Goal: Find specific page/section: Find specific page/section

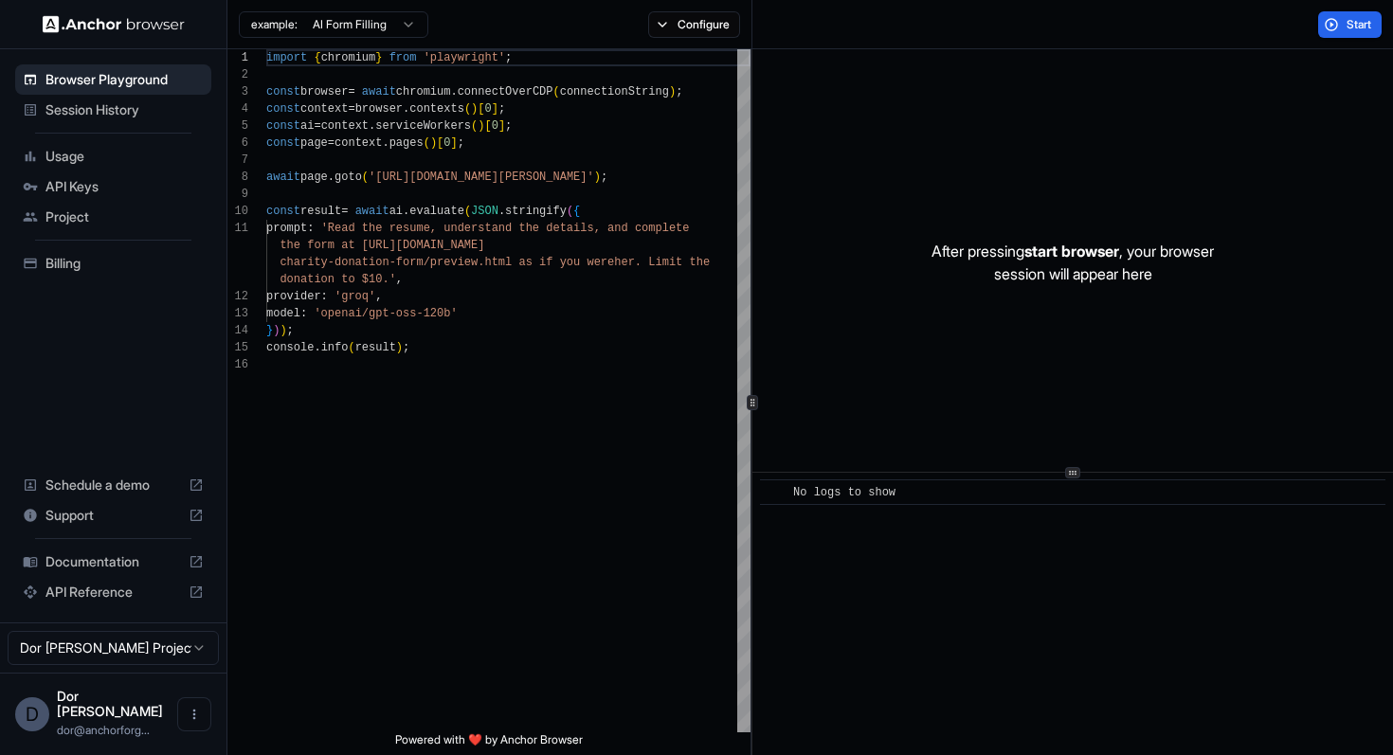
scroll to position [171, 0]
click at [106, 108] on span "Session History" at bounding box center [124, 109] width 158 height 19
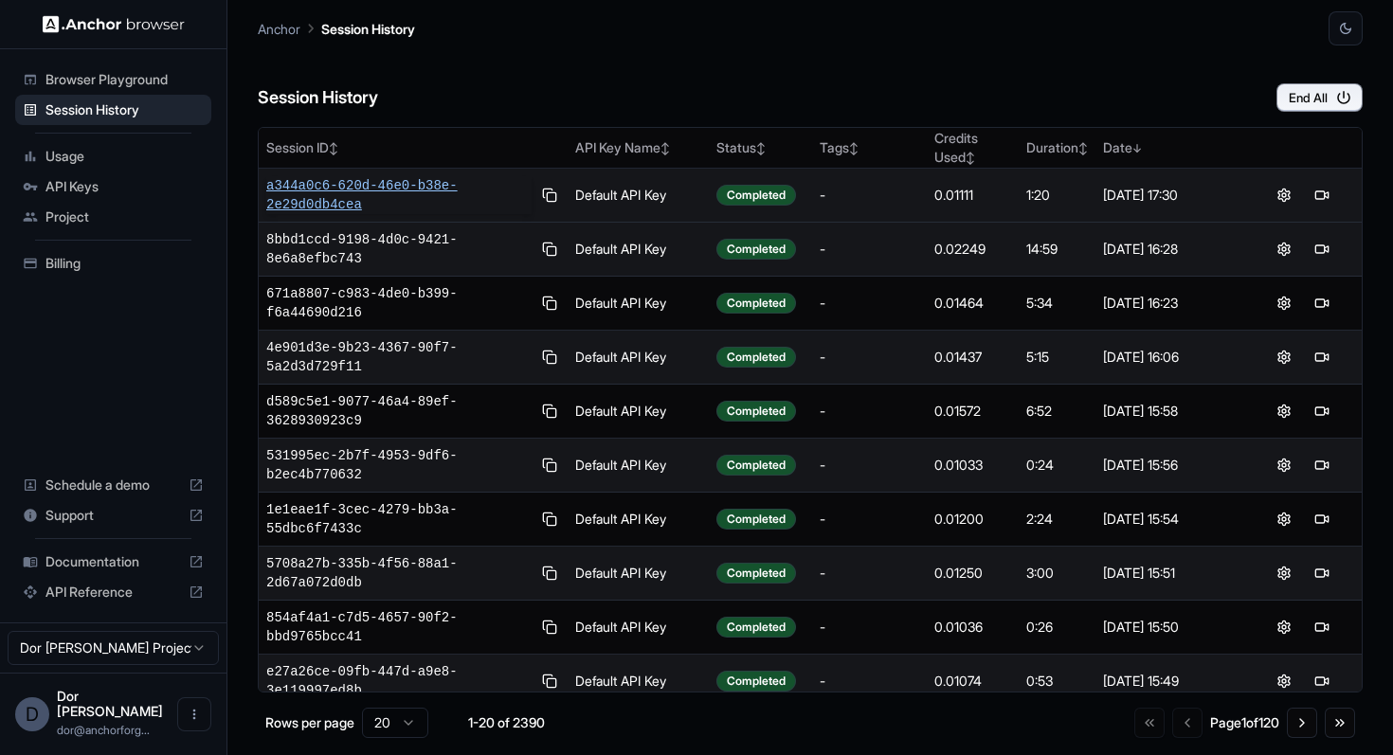
click at [328, 180] on span "a344a0c6-620d-46e0-b38e-2e29d0db4cea" at bounding box center [398, 195] width 265 height 38
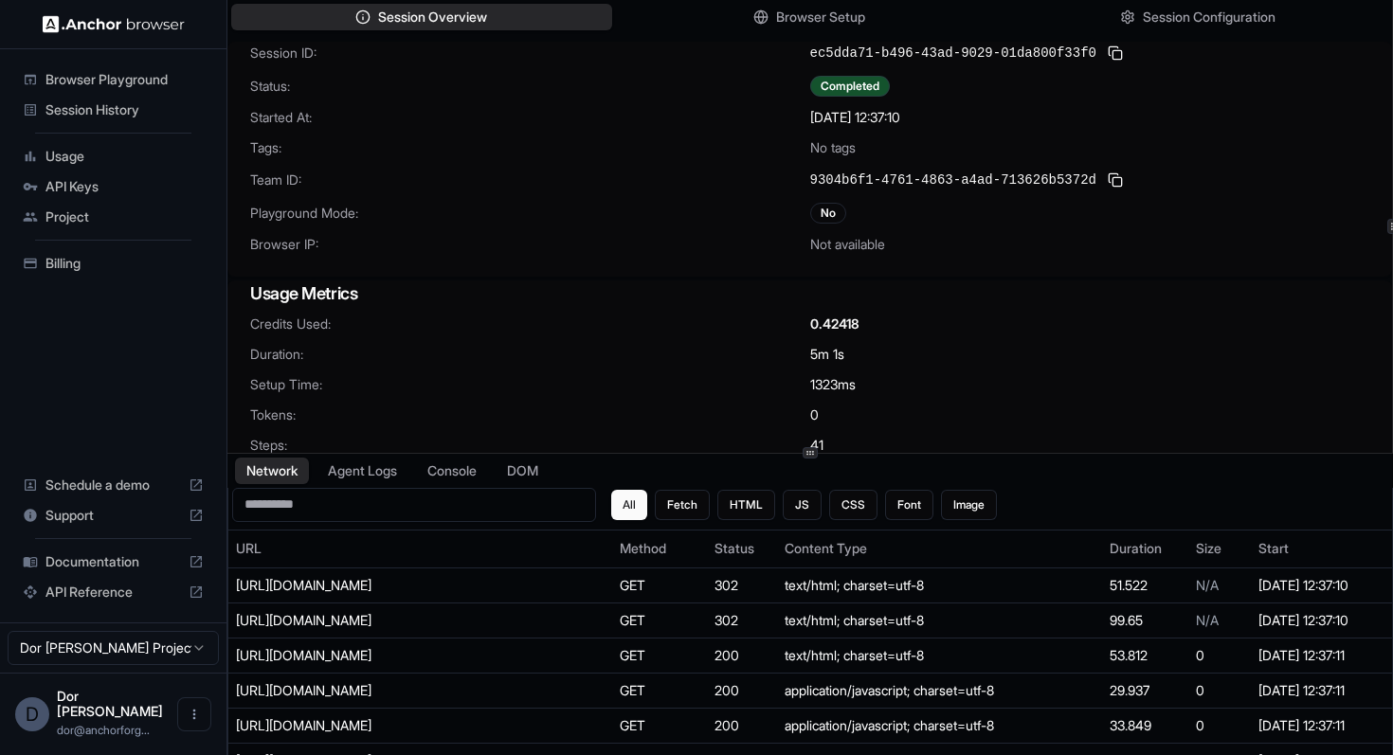
click at [536, 297] on h3 "Usage Metrics" at bounding box center [809, 293] width 1119 height 27
click at [810, 18] on span "Browser Setup" at bounding box center [821, 18] width 92 height 20
click at [829, 17] on span "Browser Setup" at bounding box center [821, 18] width 92 height 20
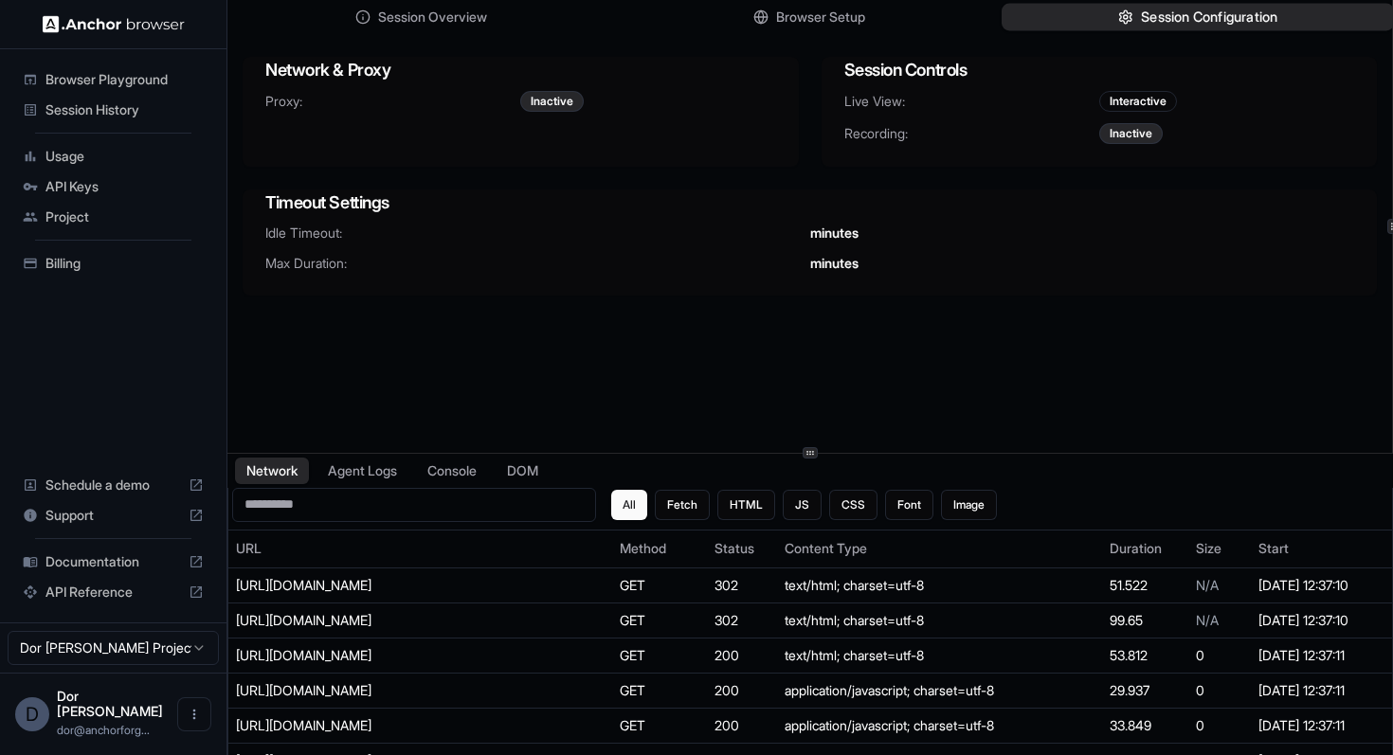
click at [1181, 22] on span "Session Configuration" at bounding box center [1209, 18] width 136 height 20
click at [866, 25] on span "Browser Setup" at bounding box center [821, 18] width 92 height 20
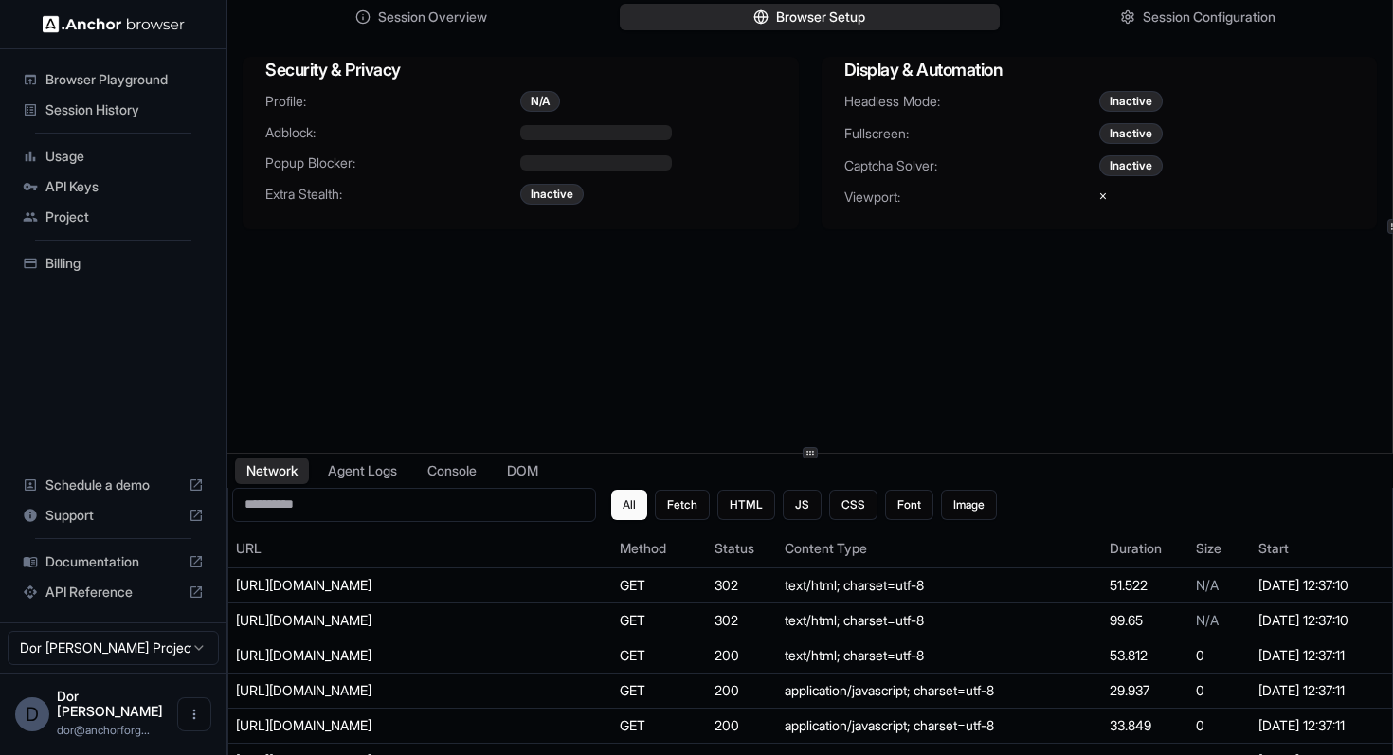
click at [70, 70] on span "Browser Playground" at bounding box center [124, 79] width 158 height 19
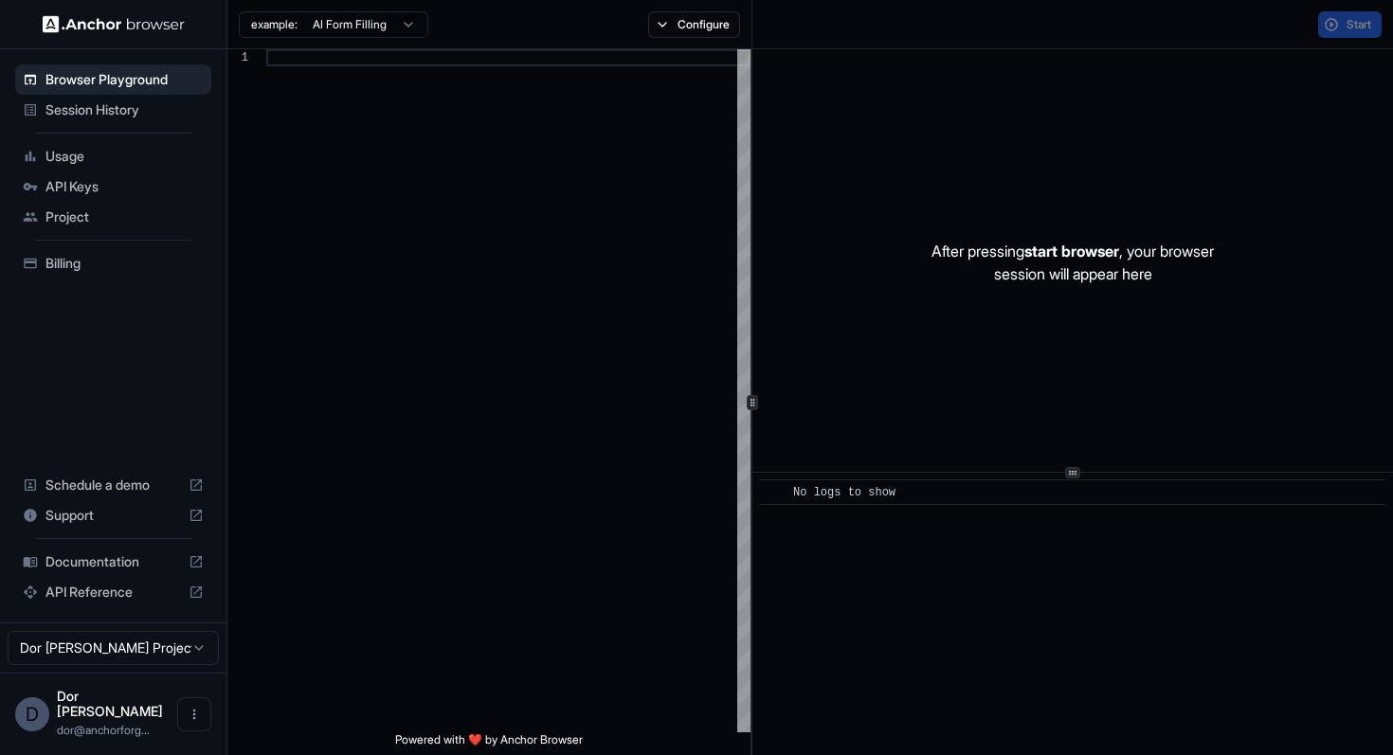
scroll to position [171, 0]
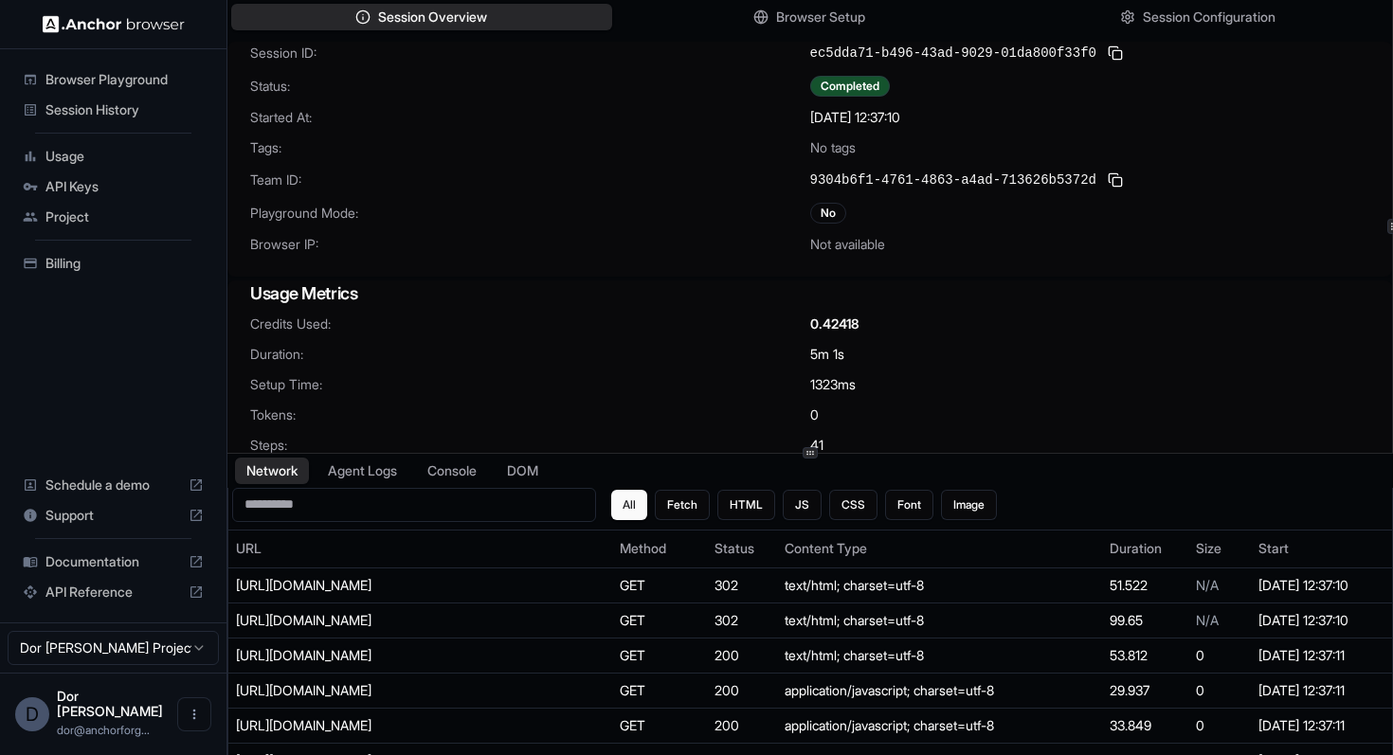
click at [1092, 323] on div "0.42418" at bounding box center [1090, 324] width 560 height 19
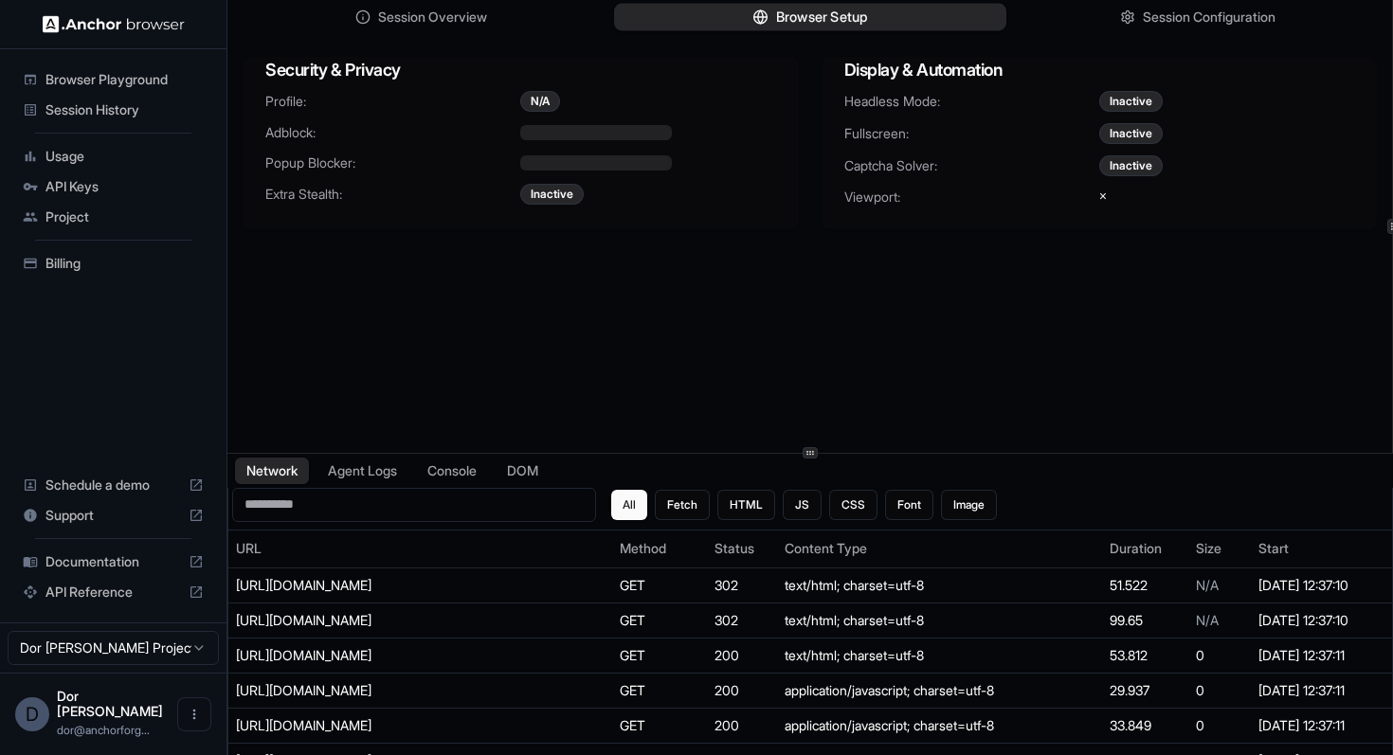
click at [766, 13] on button "Browser Setup" at bounding box center [810, 17] width 392 height 27
click at [1133, 6] on button "Session Configuration" at bounding box center [1197, 17] width 392 height 27
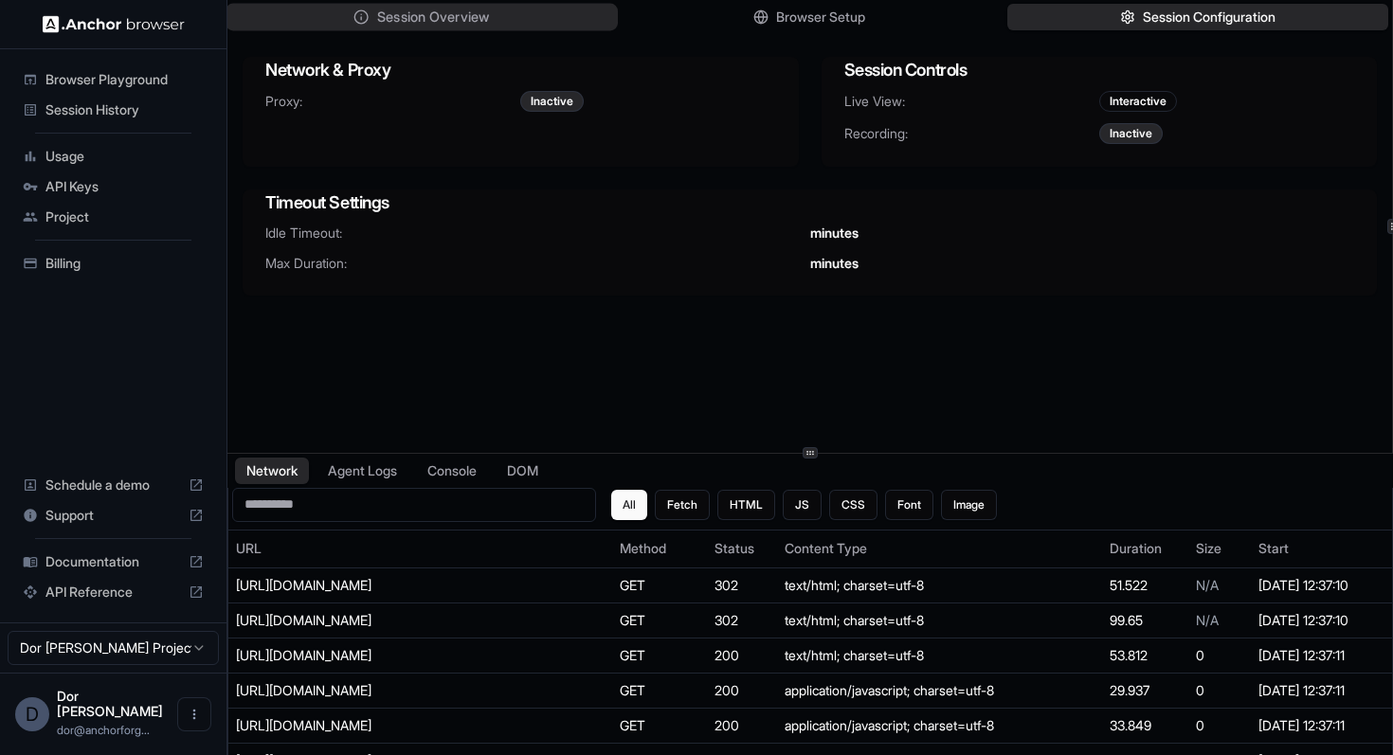
click at [370, 16] on button "Session Overview" at bounding box center [421, 17] width 392 height 27
click at [1150, 17] on span "Session Configuration" at bounding box center [1209, 18] width 136 height 20
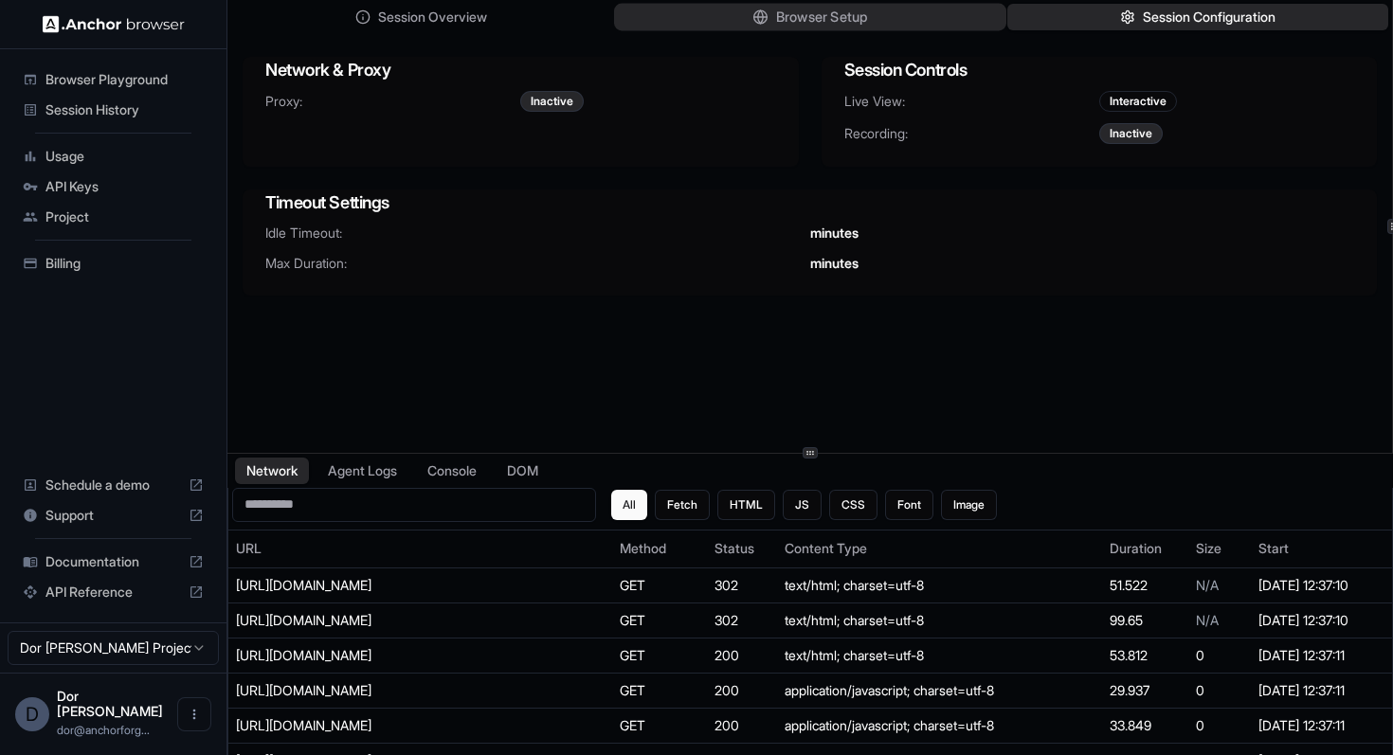
click at [833, 17] on span "Browser Setup" at bounding box center [821, 18] width 92 height 20
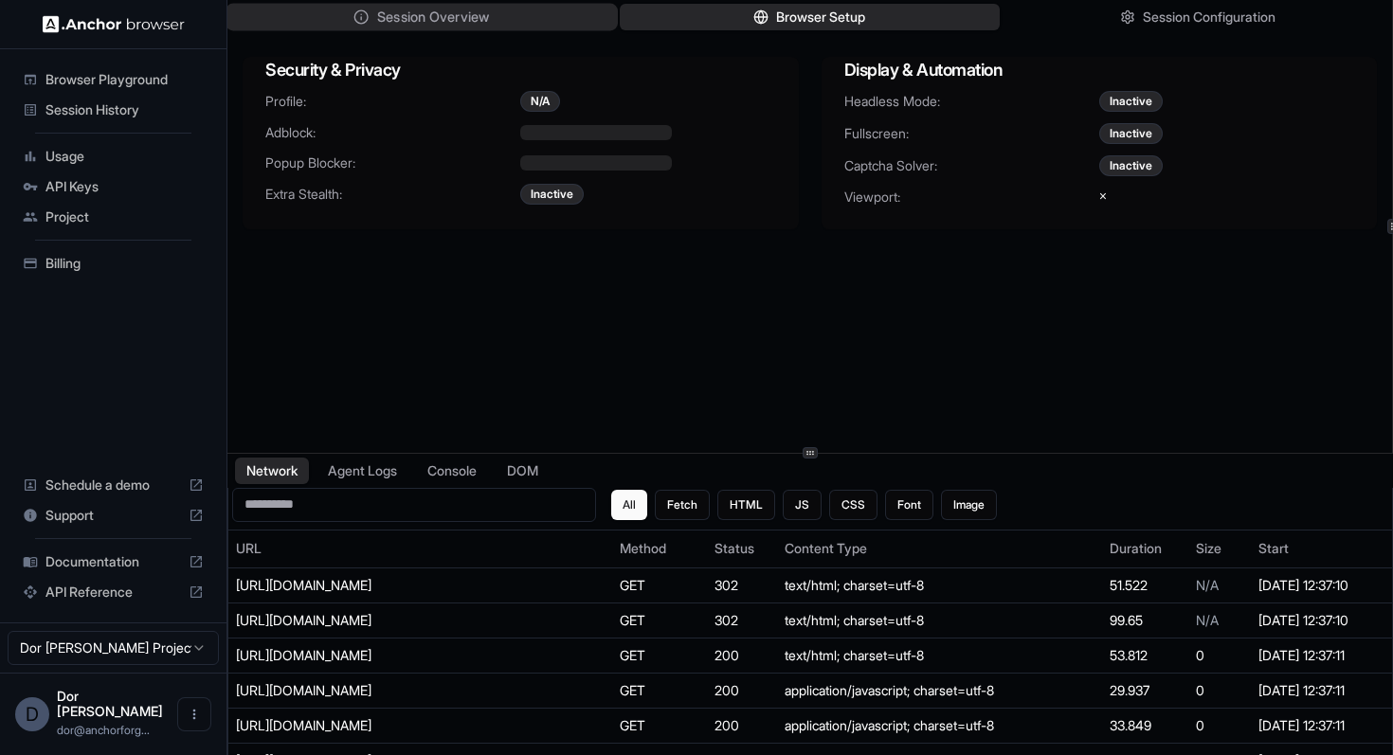
click at [417, 14] on span "Session Overview" at bounding box center [433, 18] width 112 height 20
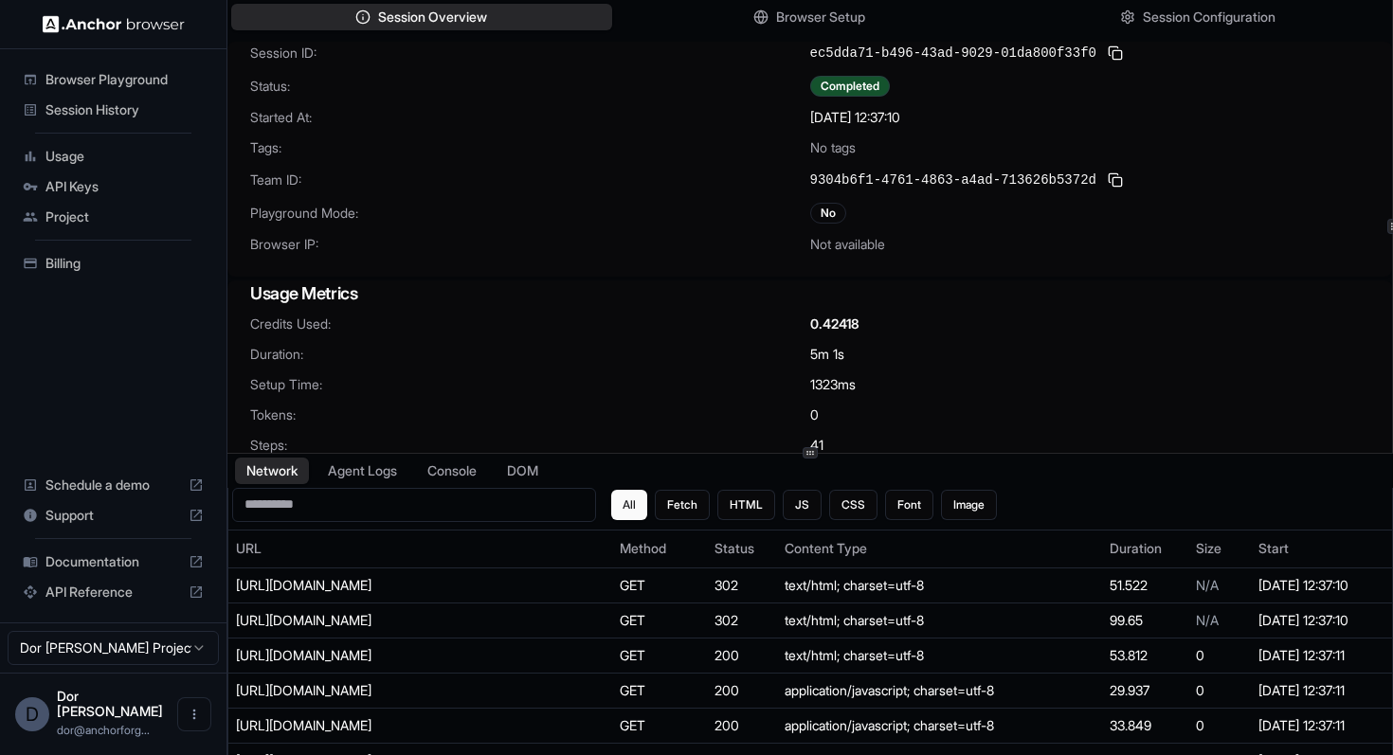
click at [641, 220] on span "Playground Mode:" at bounding box center [530, 213] width 560 height 19
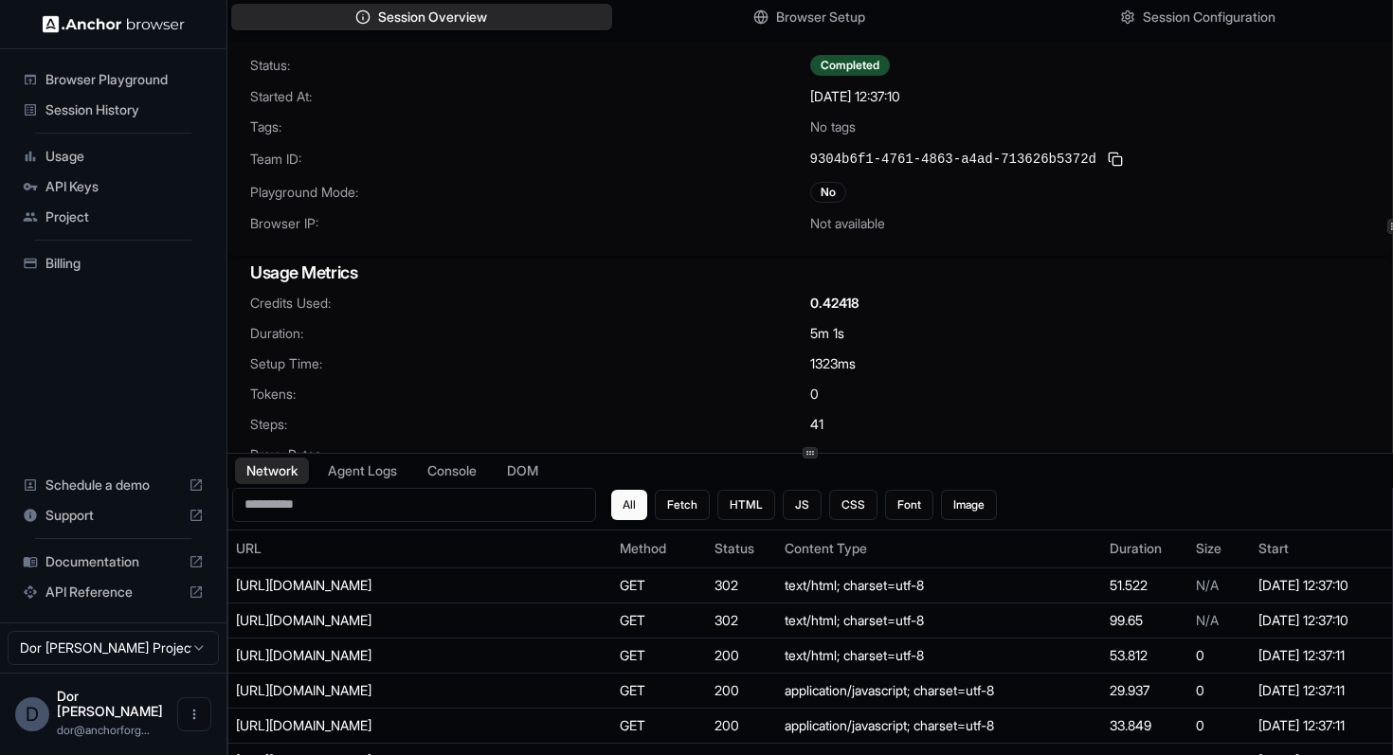
click at [678, 297] on span "Credits Used:" at bounding box center [530, 303] width 560 height 19
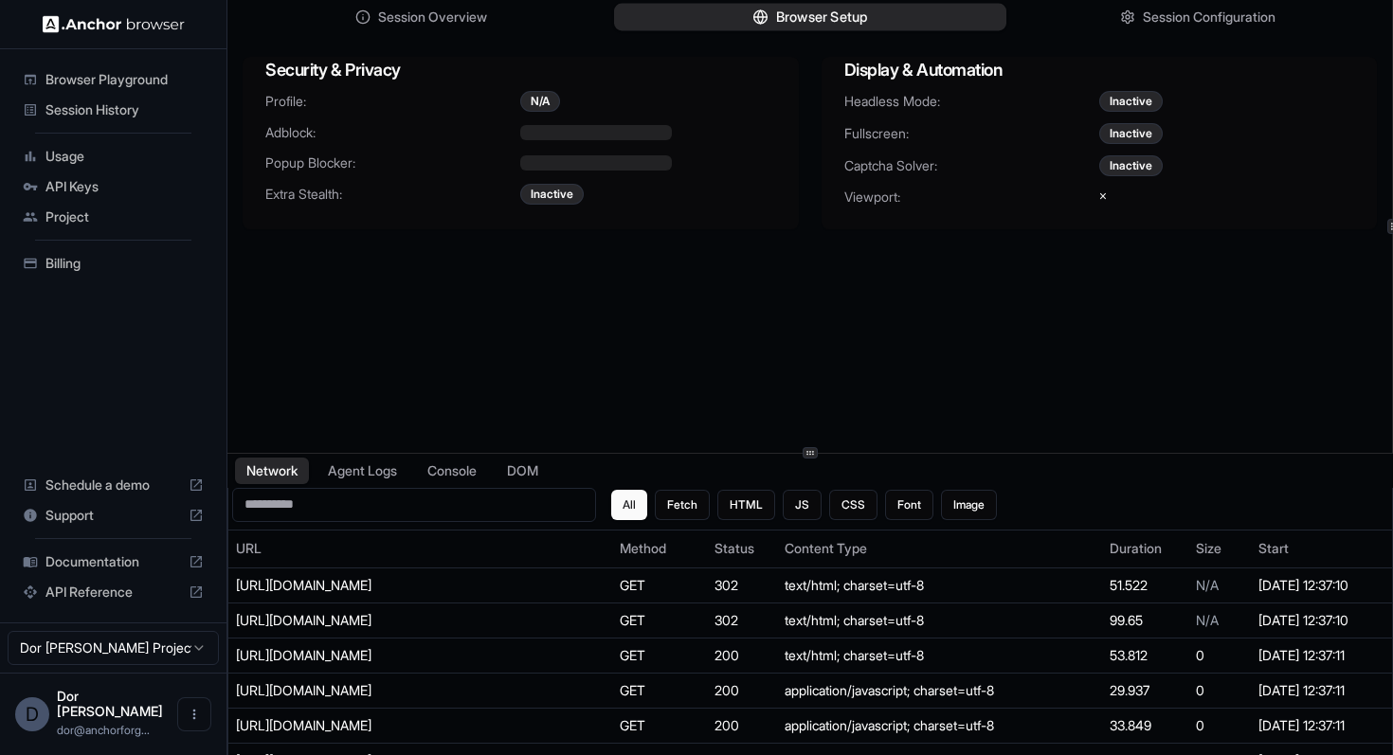
click at [837, 15] on span "Browser Setup" at bounding box center [821, 18] width 92 height 20
click at [1179, 14] on span "Session Configuration" at bounding box center [1209, 18] width 136 height 20
click at [865, 11] on span "Browser Setup" at bounding box center [821, 18] width 92 height 20
click at [505, 17] on button "Session Overview" at bounding box center [421, 17] width 392 height 27
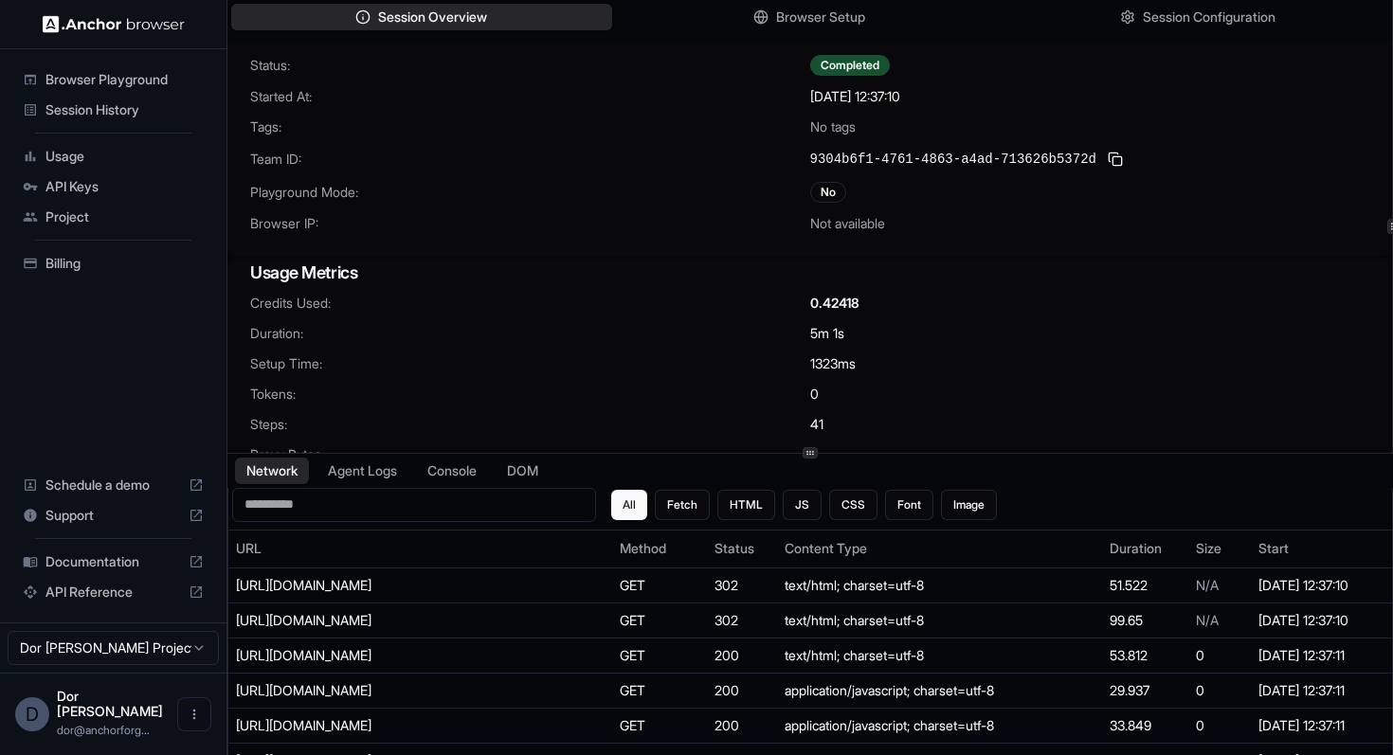
click at [596, 386] on span "Tokens:" at bounding box center [530, 394] width 560 height 19
click at [809, 21] on span "Browser Setup" at bounding box center [821, 18] width 92 height 20
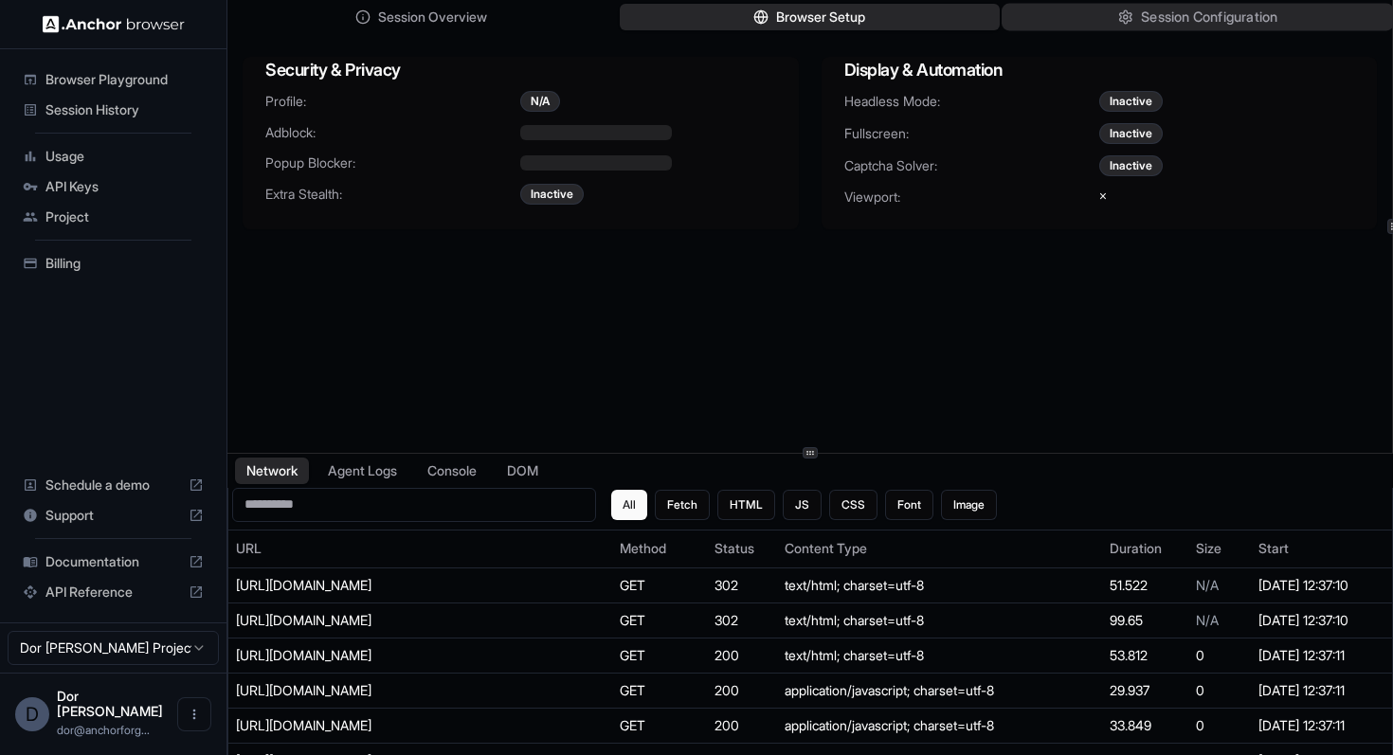
click at [1169, 15] on span "Session Configuration" at bounding box center [1209, 18] width 136 height 20
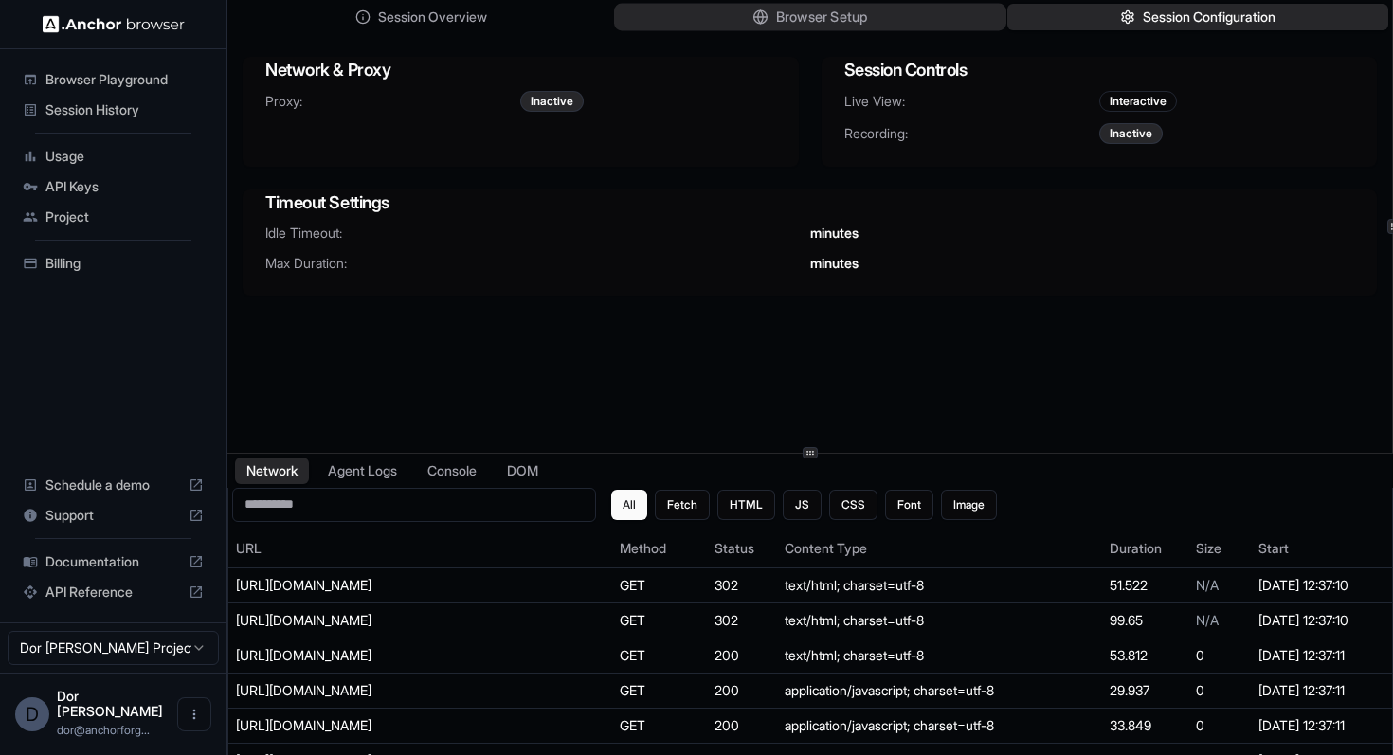
click at [823, 14] on span "Browser Setup" at bounding box center [821, 18] width 92 height 20
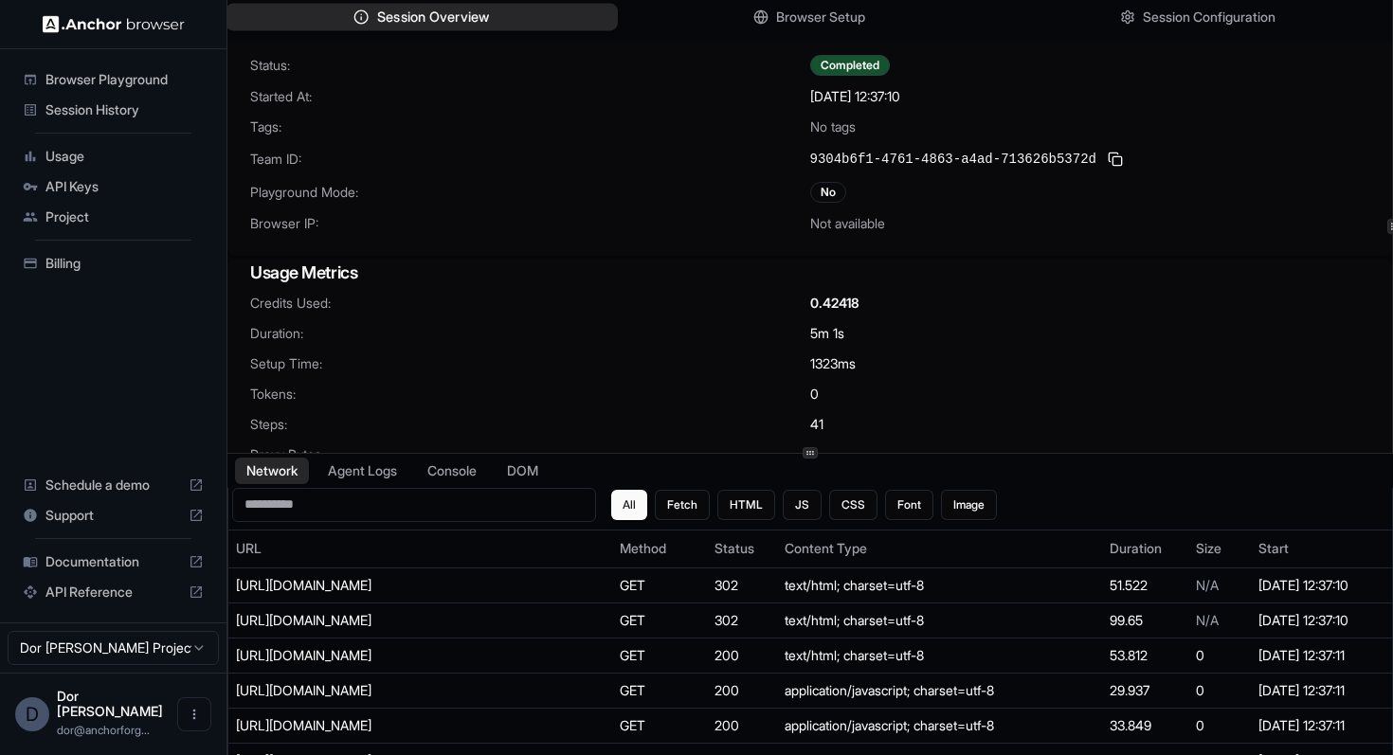
click at [432, 9] on span "Session Overview" at bounding box center [433, 18] width 112 height 20
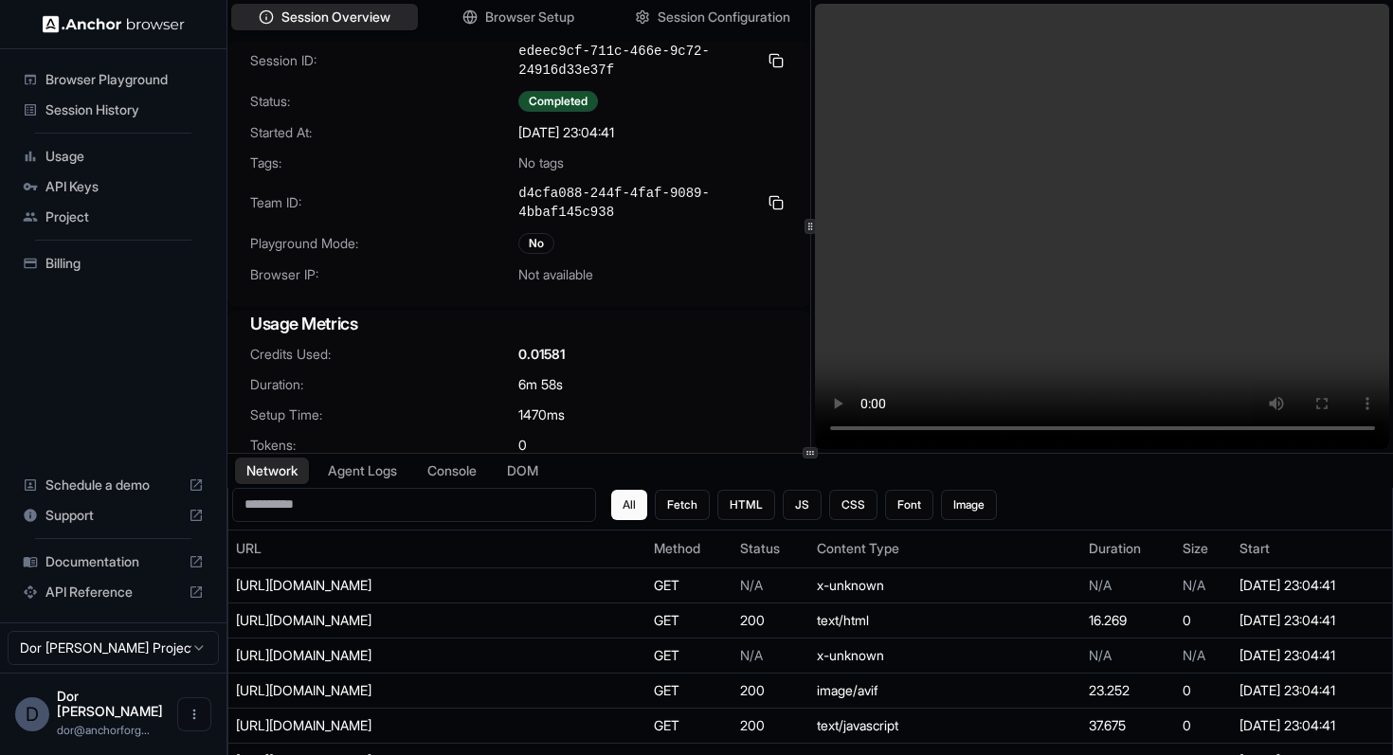
scroll to position [43, 0]
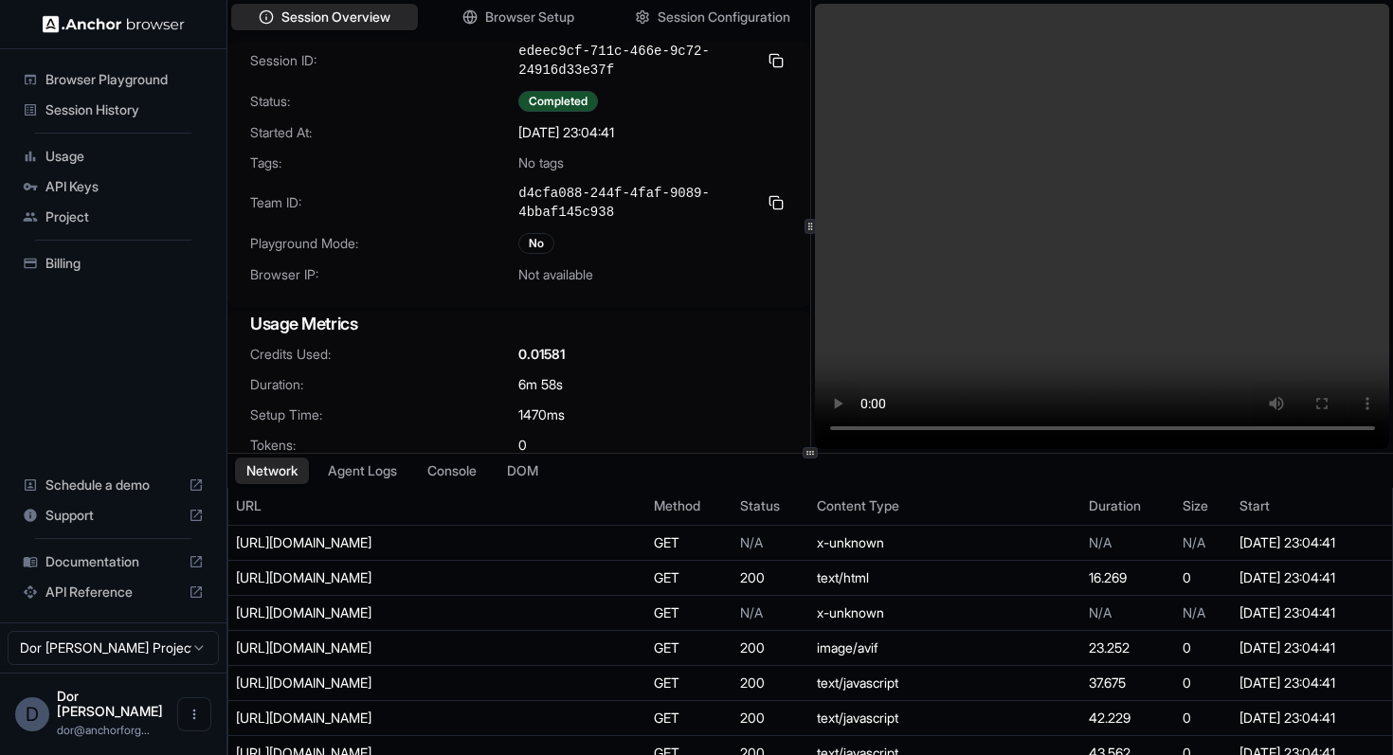
click at [1110, 12] on video at bounding box center [1102, 226] width 575 height 445
